Goal: Find specific page/section: Find specific page/section

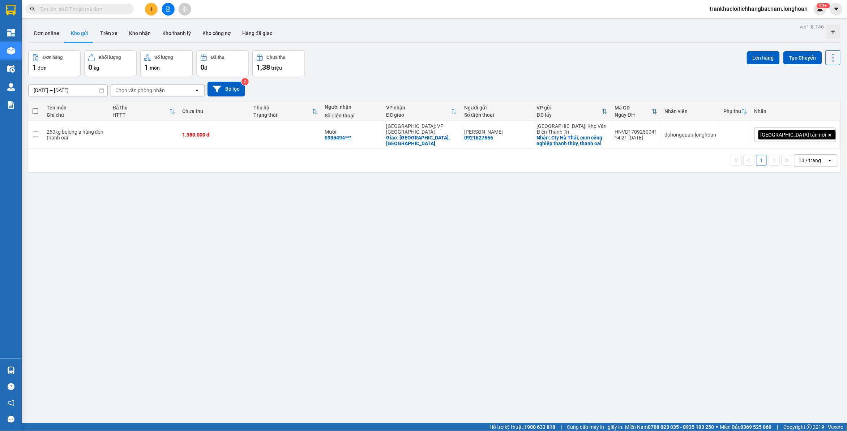
click at [446, 54] on div "Đơn hàng 1 đơn Khối lượng 0 kg Số lượng 1 món Đã thu 0 đ Chưa thu 1,38 triệu Lê…" at bounding box center [434, 63] width 812 height 26
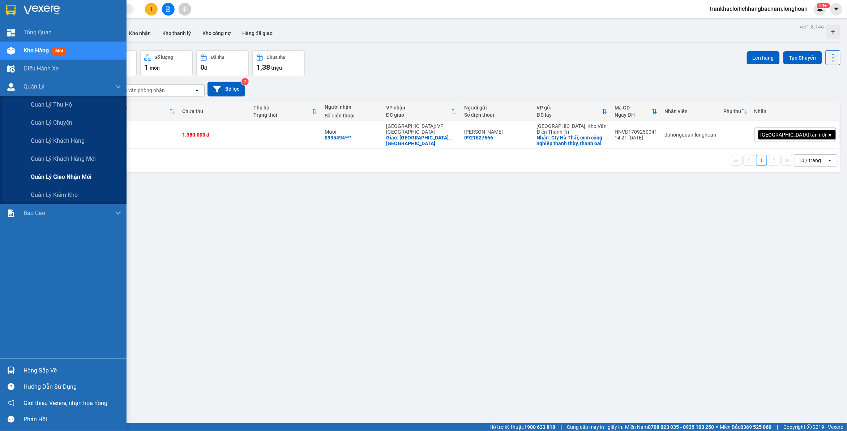
click at [63, 177] on span "Quản lý giao nhận mới" at bounding box center [61, 176] width 61 height 9
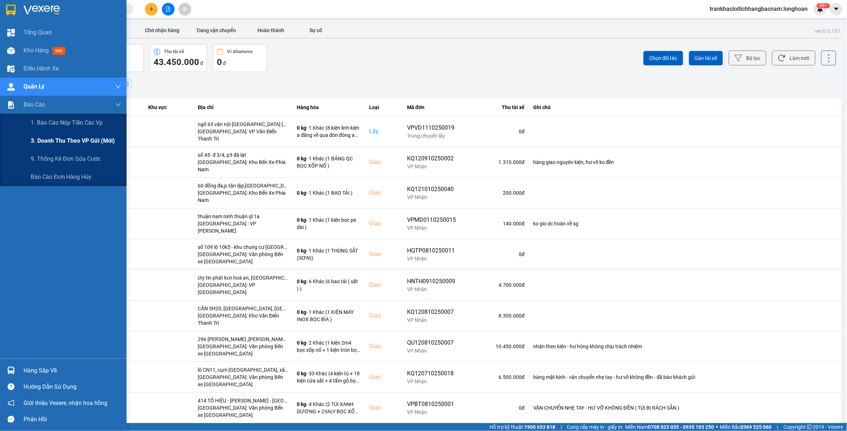
click at [51, 138] on span "3. Doanh Thu theo VP Gửi (mới)" at bounding box center [73, 140] width 84 height 9
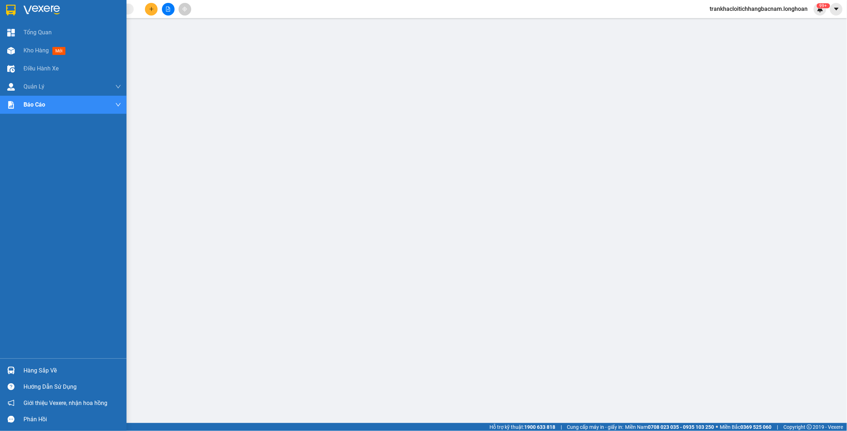
click at [5, 8] on div at bounding box center [11, 10] width 13 height 13
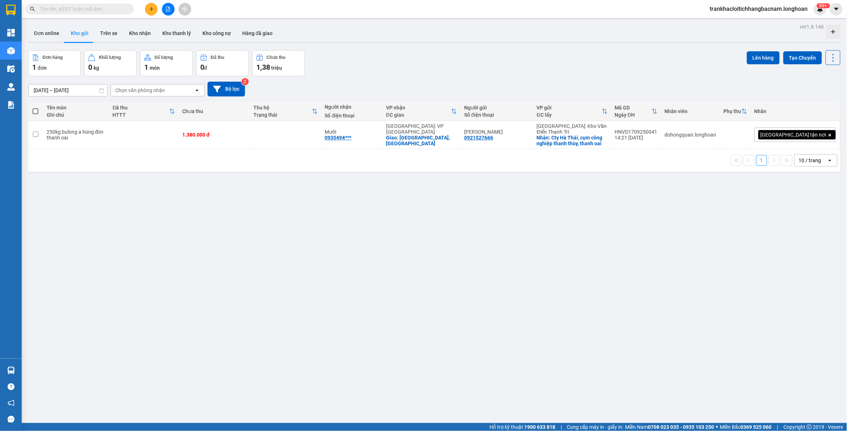
click at [568, 70] on div "Đơn hàng 1 đơn Khối lượng 0 kg Số lượng 1 món Đã thu 0 đ Chưa thu 1,38 triệu Lê…" at bounding box center [434, 63] width 812 height 26
